Goal: Task Accomplishment & Management: Manage account settings

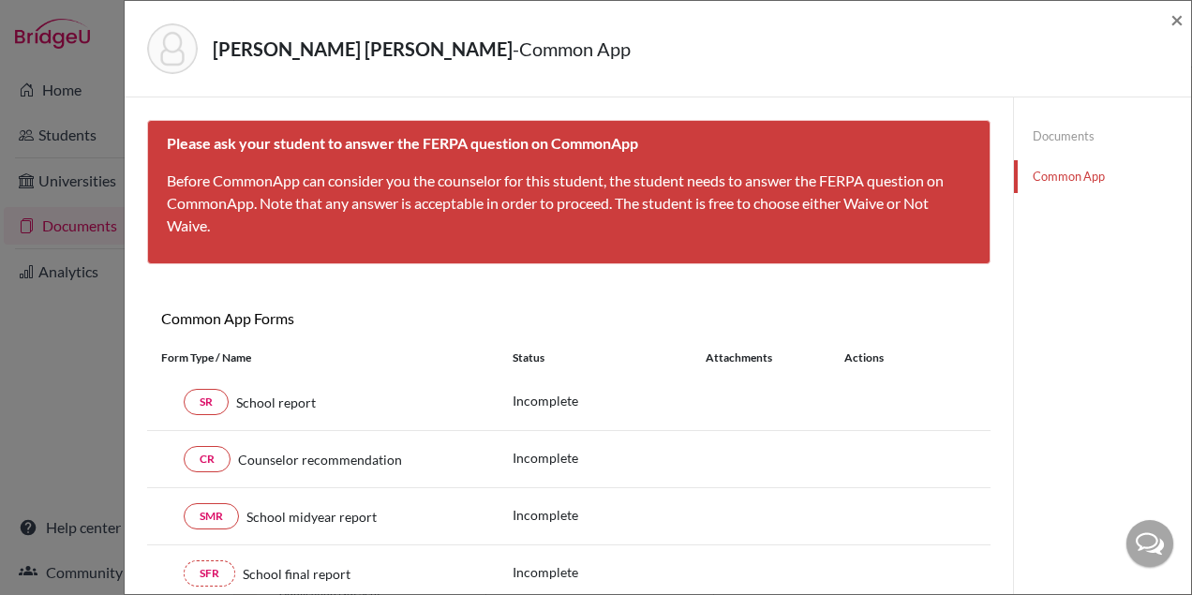
click at [1043, 137] on link "Documents" at bounding box center [1102, 136] width 177 height 33
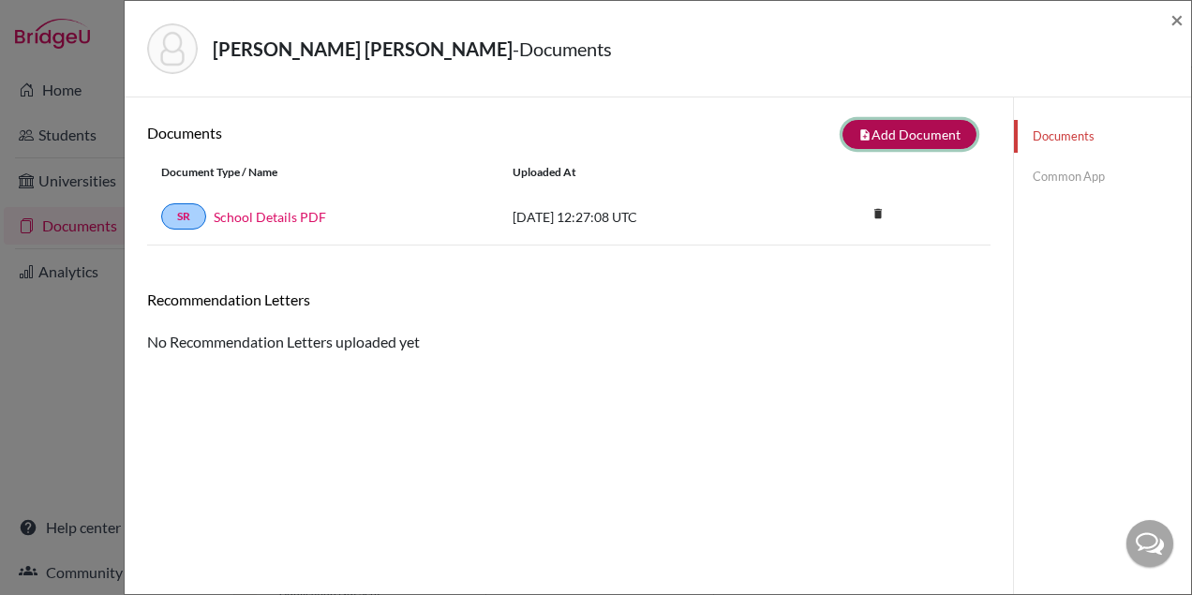
click at [883, 135] on button "note_add Add Document" at bounding box center [910, 134] width 134 height 29
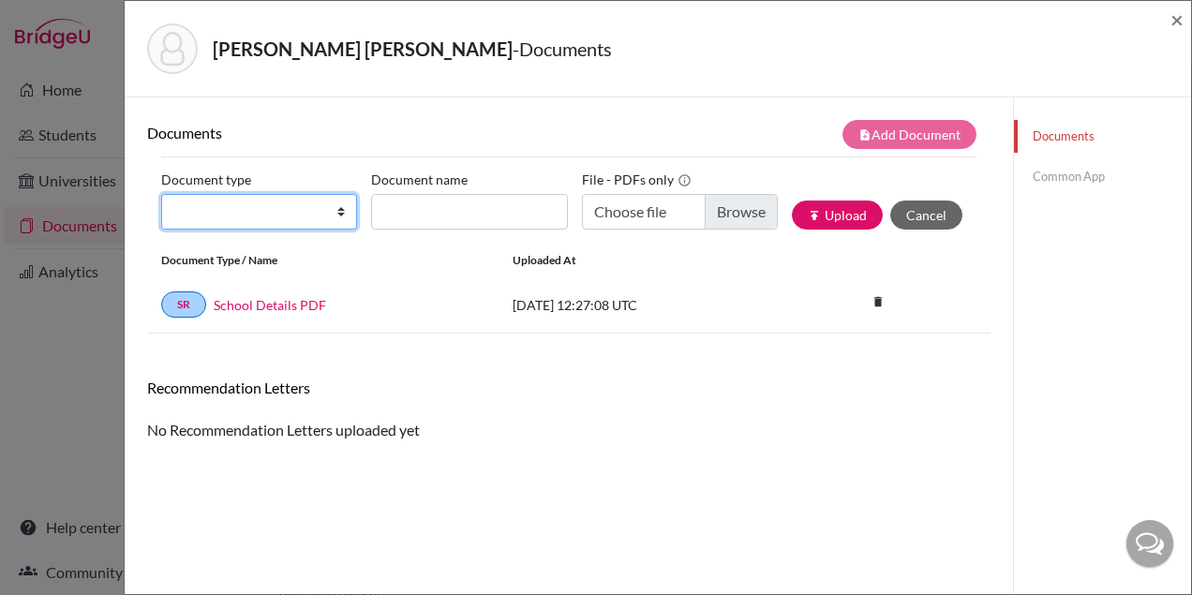
click at [260, 218] on select "Change explanation for Common App reports Counselor recommendation Internationa…" at bounding box center [259, 212] width 196 height 36
select select "2"
click at [161, 194] on select "Change explanation for Common App reports Counselor recommendation Internationa…" at bounding box center [259, 212] width 196 height 36
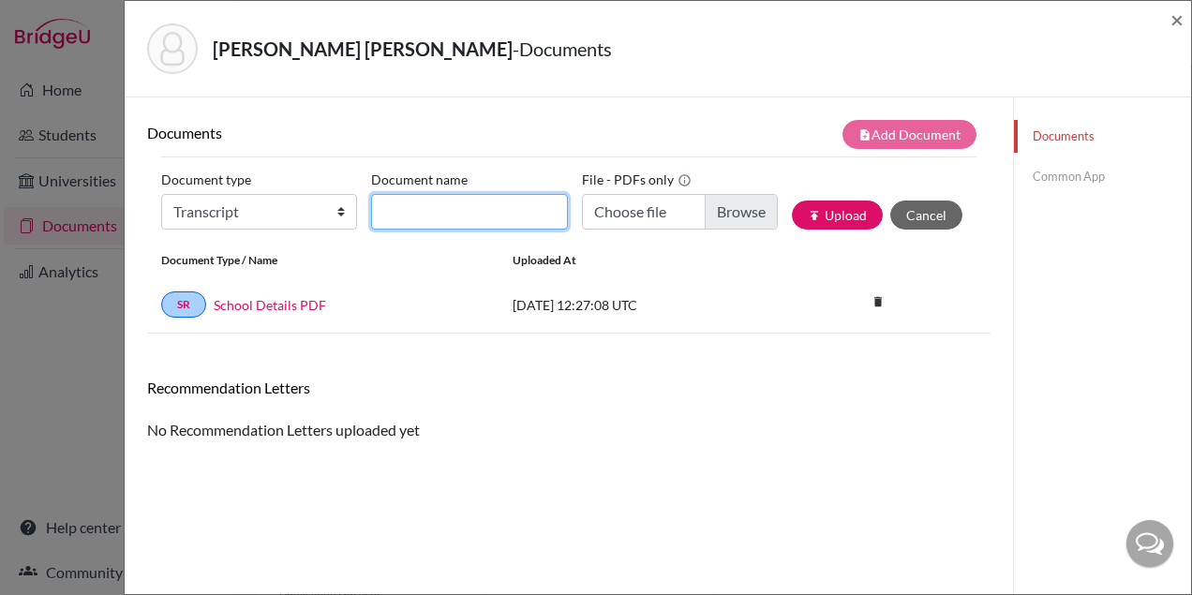
click at [419, 207] on input "Document name" at bounding box center [469, 212] width 196 height 36
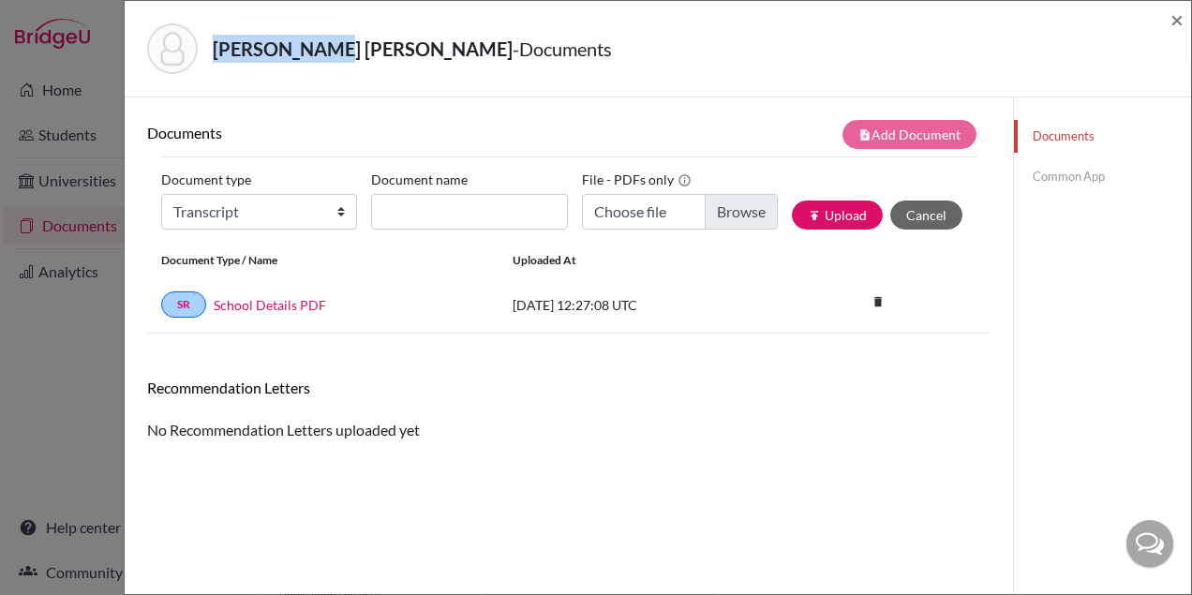
drag, startPoint x: 318, startPoint y: 51, endPoint x: 215, endPoint y: 59, distance: 103.5
click at [208, 59] on div "[PERSON_NAME] [PERSON_NAME] - Documents" at bounding box center [651, 48] width 1009 height 51
copy strong "[PERSON_NAME]"
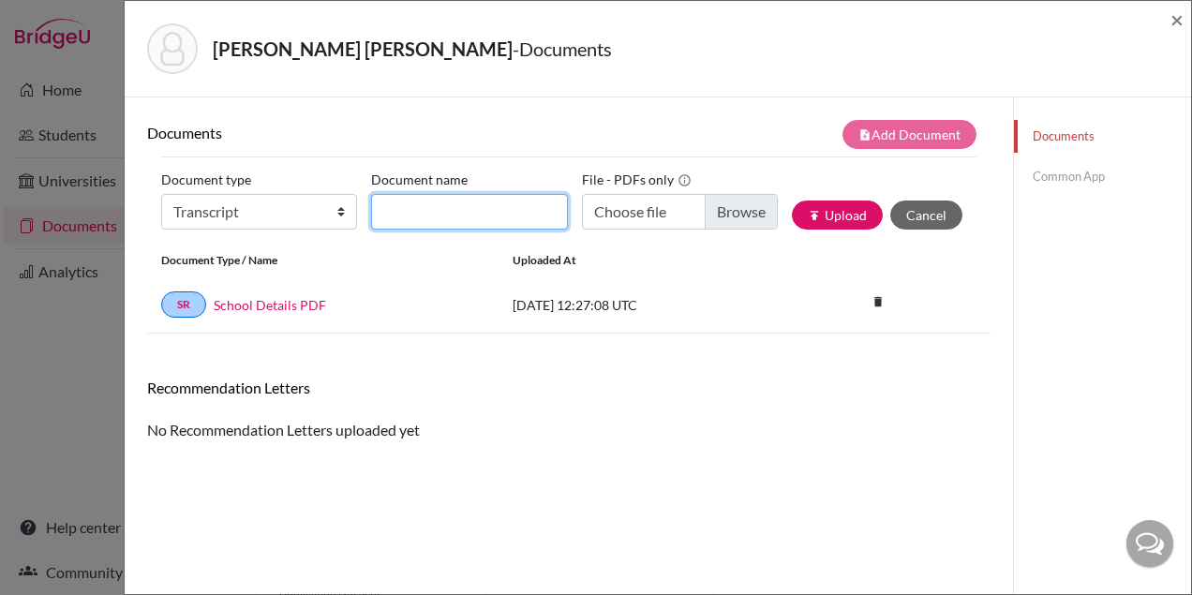
click at [388, 196] on input "Document name" at bounding box center [469, 212] width 196 height 36
paste input "[PERSON_NAME]"
type input "[PERSON_NAME] Transcript"
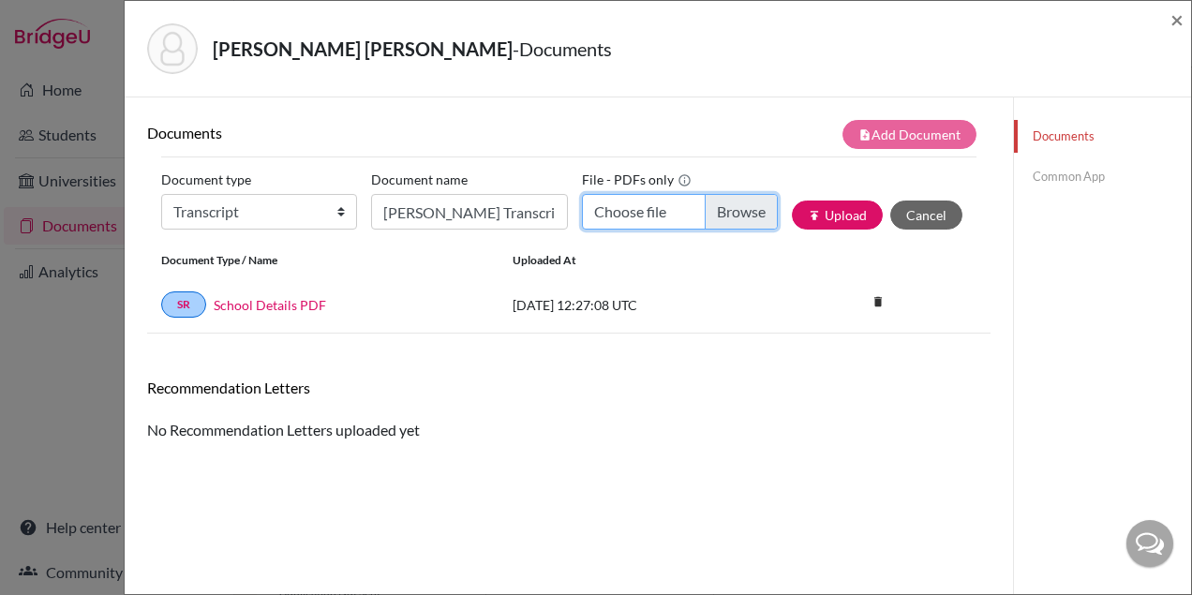
click at [739, 215] on input "Choose file" at bounding box center [680, 212] width 196 height 36
click at [733, 213] on input "Choose file" at bounding box center [680, 212] width 196 height 36
type input "C:\fakepath\[PERSON_NAME] [PERSON_NAME].pdf"
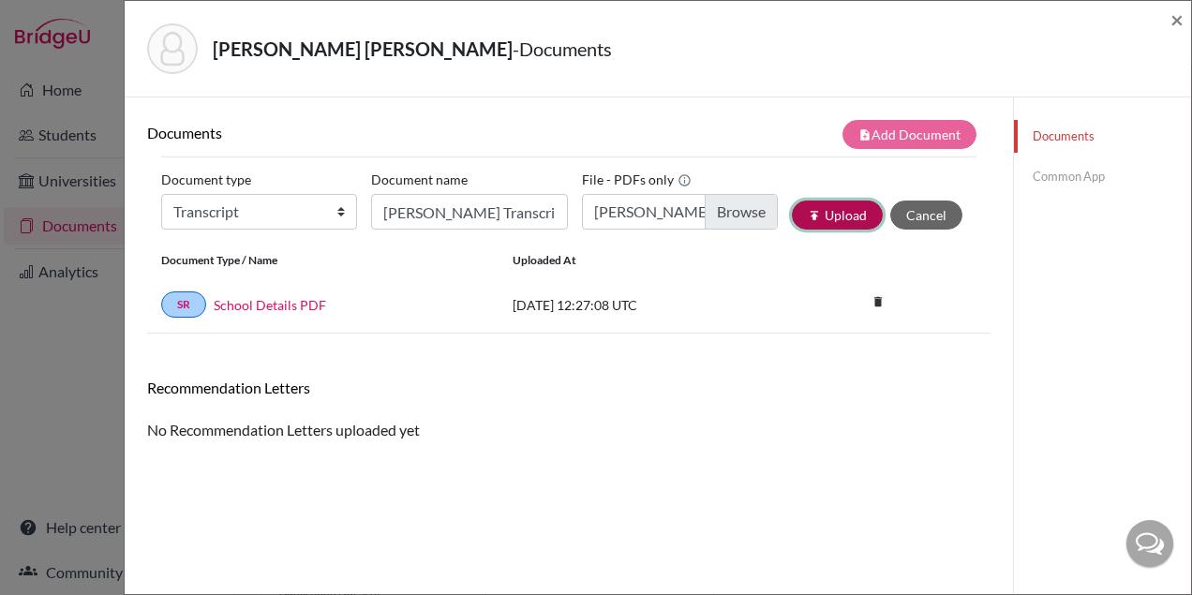
click at [837, 221] on button "publish Upload" at bounding box center [837, 215] width 91 height 29
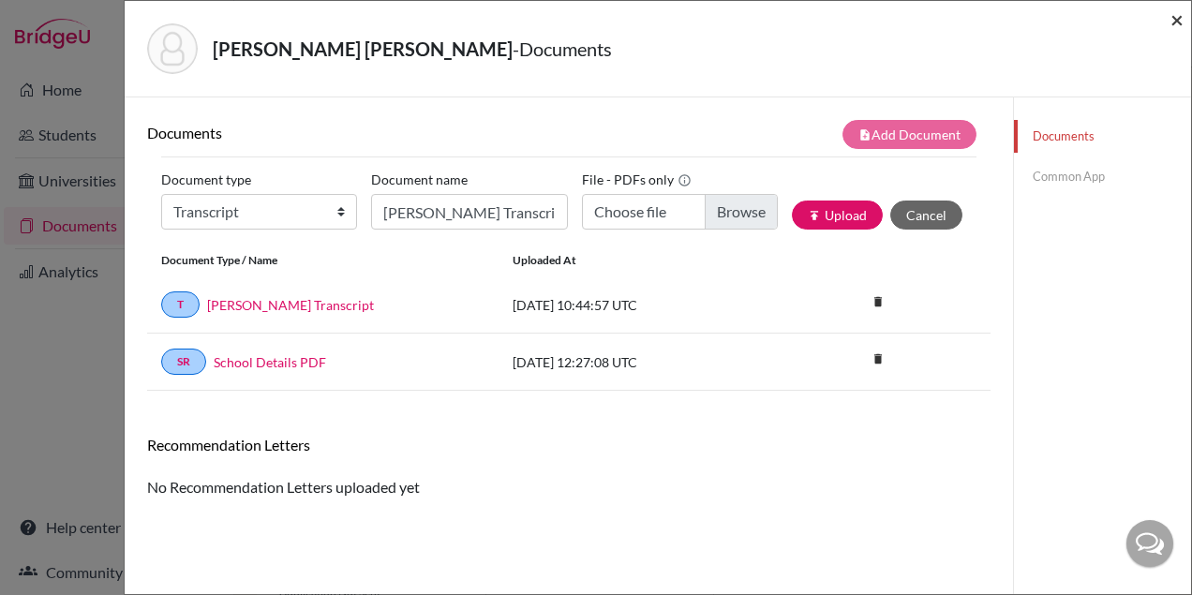
click at [1175, 20] on span "×" at bounding box center [1177, 19] width 13 height 27
